Goal: Transaction & Acquisition: Subscribe to service/newsletter

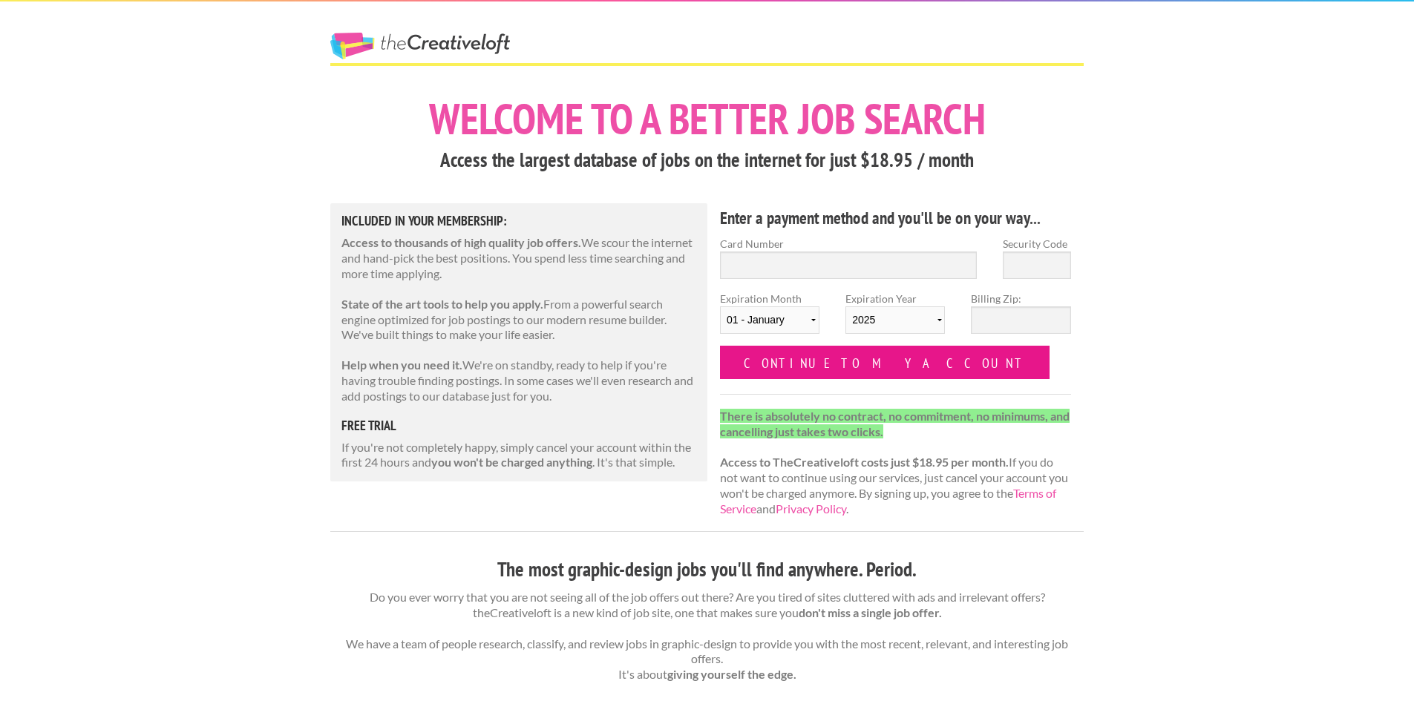
click at [822, 364] on input "Continue to my account" at bounding box center [885, 362] width 330 height 33
